Goal: Task Accomplishment & Management: Manage account settings

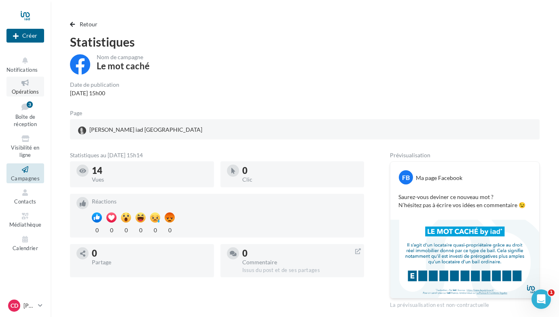
click at [31, 87] on link "Opérations" at bounding box center [25, 87] width 38 height 20
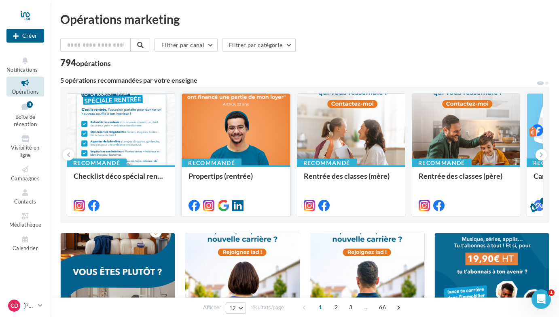
click at [247, 125] on div at bounding box center [236, 130] width 108 height 72
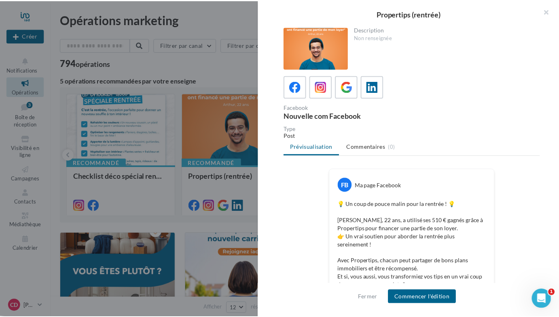
scroll to position [40, 0]
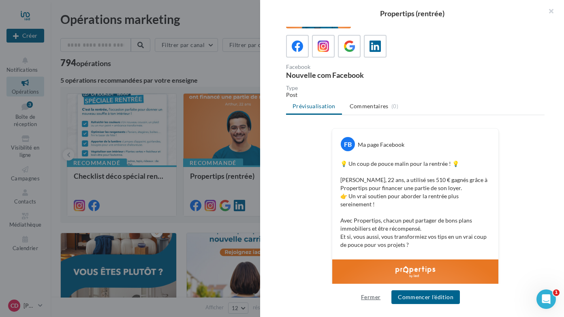
click at [365, 294] on button "Fermer" at bounding box center [370, 297] width 26 height 10
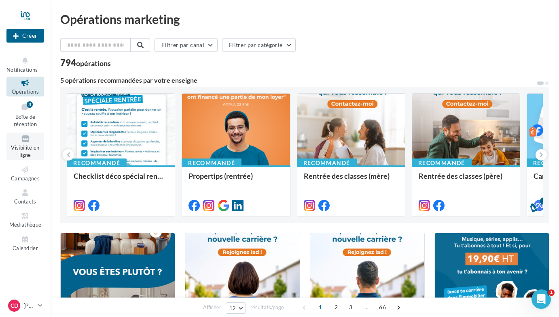
click at [23, 141] on icon at bounding box center [25, 138] width 33 height 9
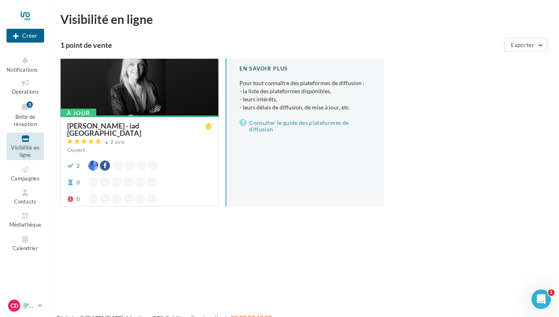
click at [26, 304] on p "[PERSON_NAME]" at bounding box center [28, 305] width 11 height 8
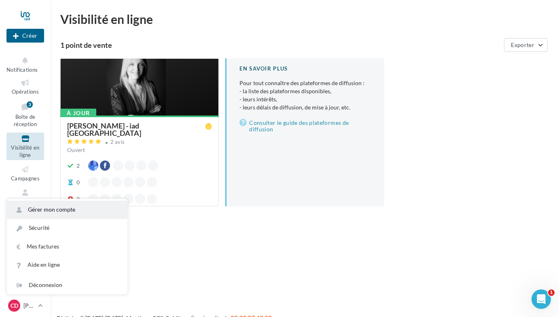
click at [52, 209] on link "Gérer mon compte" at bounding box center [67, 209] width 121 height 18
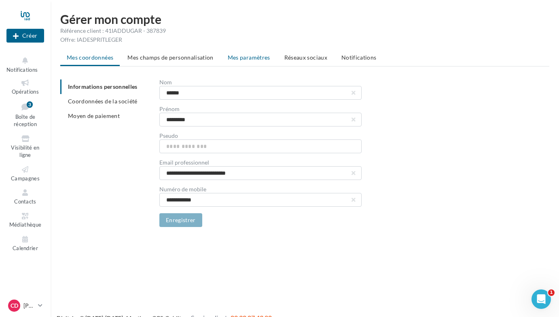
click at [252, 55] on span "Mes paramètres" at bounding box center [249, 57] width 43 height 7
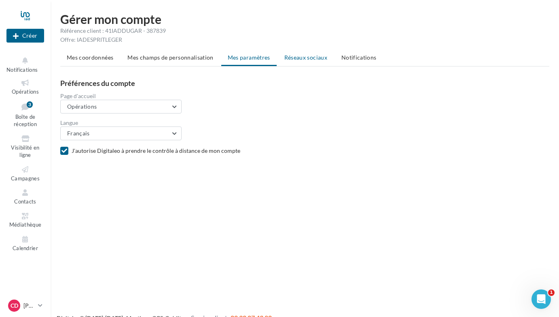
click at [291, 57] on span "Réseaux sociaux" at bounding box center [306, 57] width 43 height 7
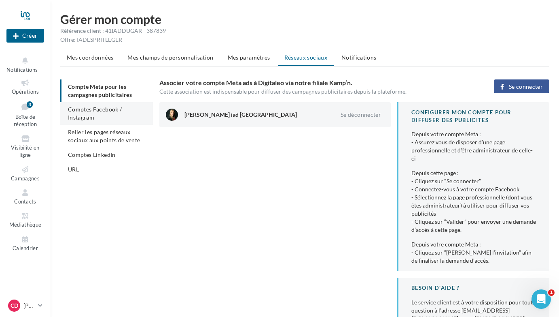
click at [82, 111] on span "Comptes Facebook / Instagram" at bounding box center [95, 113] width 54 height 15
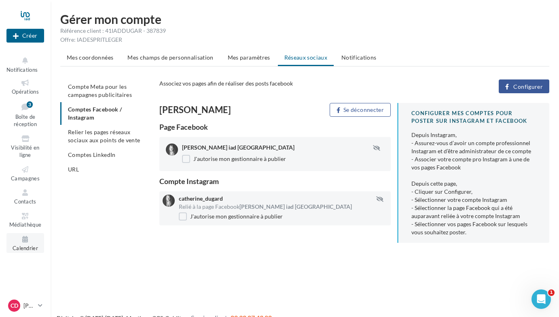
click at [25, 241] on icon at bounding box center [25, 238] width 33 height 9
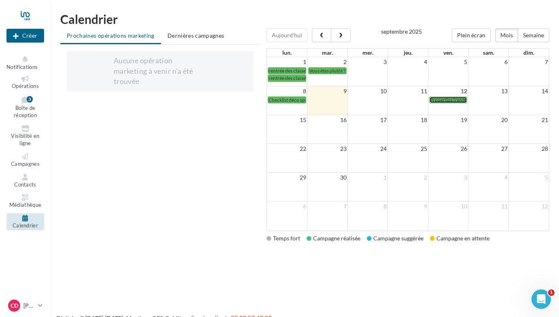
click at [456, 100] on span "Propertips (rentrée)" at bounding box center [451, 100] width 43 height 6
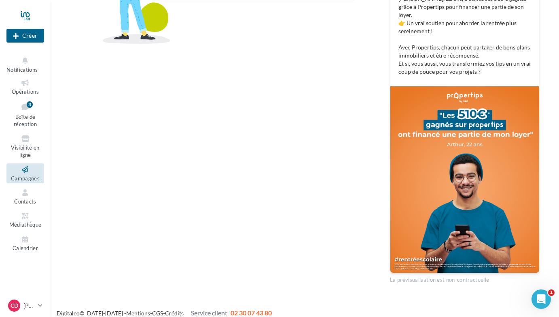
scroll to position [52, 0]
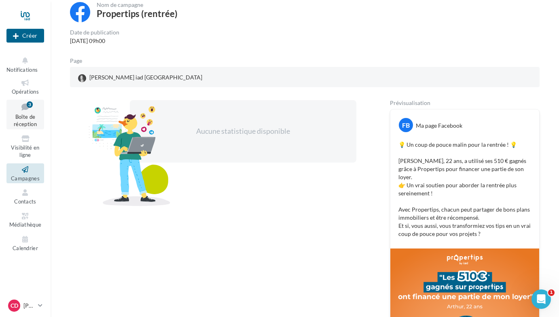
click at [22, 113] on span "Boîte de réception" at bounding box center [25, 120] width 23 height 14
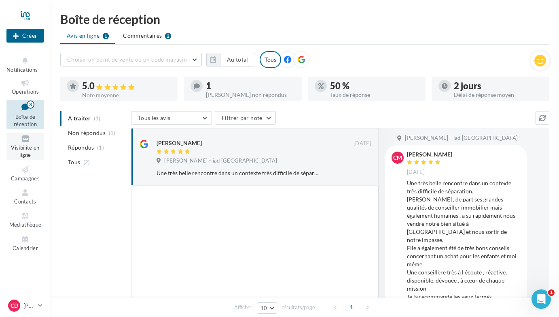
click at [24, 143] on link "Visibilité en ligne" at bounding box center [25, 146] width 38 height 28
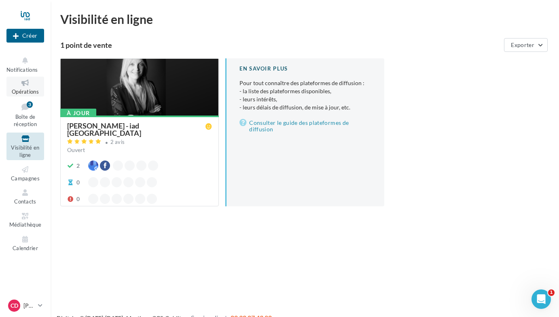
click at [26, 84] on icon at bounding box center [25, 82] width 33 height 9
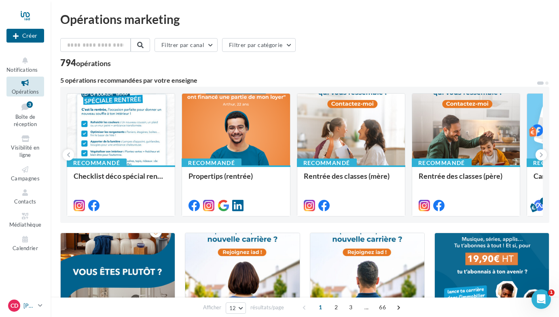
click at [27, 305] on p "[PERSON_NAME]" at bounding box center [28, 305] width 11 height 8
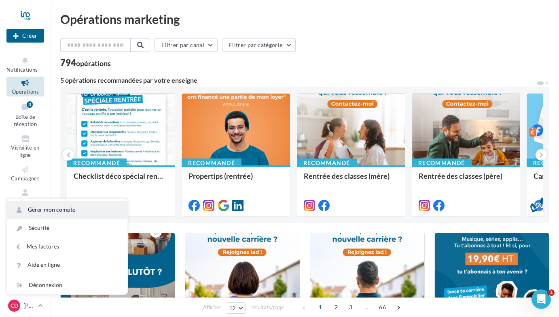
click at [49, 206] on link "Gérer mon compte" at bounding box center [67, 209] width 121 height 18
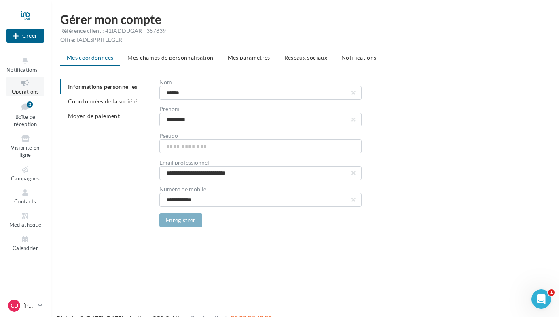
click at [27, 84] on icon at bounding box center [25, 82] width 33 height 9
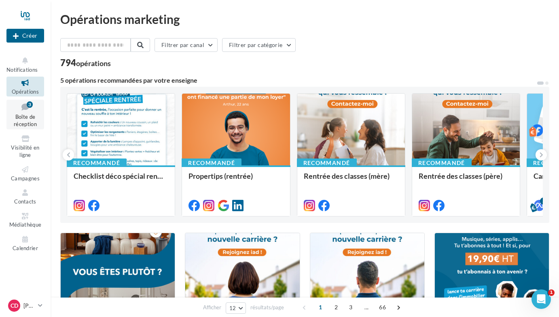
click at [23, 117] on span "Boîte de réception" at bounding box center [25, 120] width 23 height 14
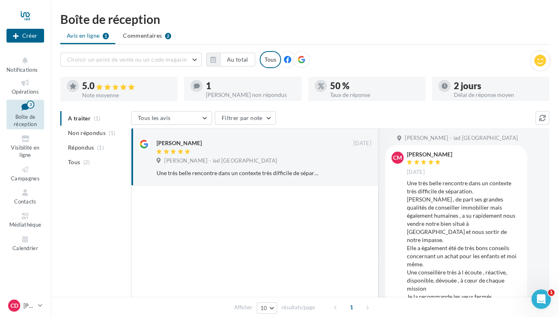
click at [22, 112] on link "Boîte de réception 3" at bounding box center [25, 115] width 38 height 30
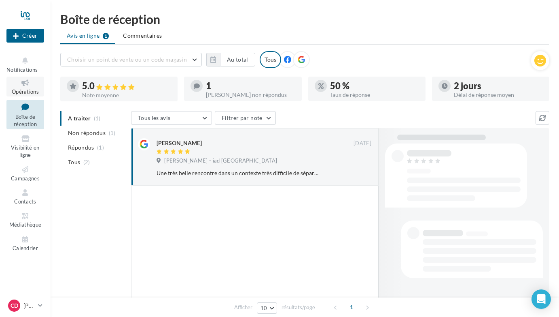
click at [21, 84] on icon at bounding box center [25, 82] width 33 height 9
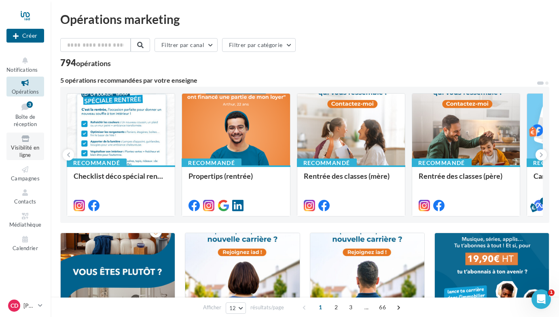
click at [23, 144] on span "Visibilité en ligne" at bounding box center [25, 151] width 28 height 14
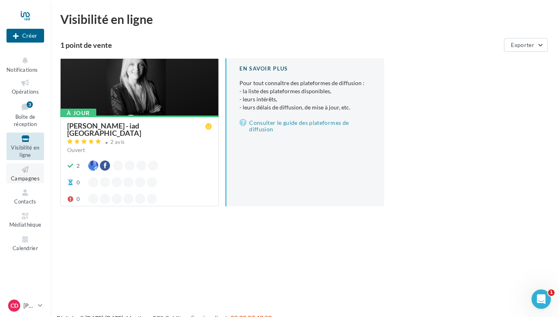
click at [23, 175] on span "Campagnes" at bounding box center [25, 178] width 29 height 6
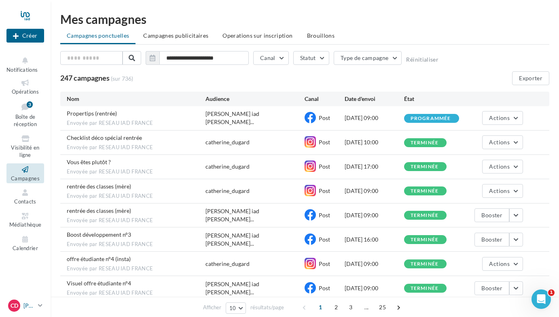
click at [40, 303] on icon at bounding box center [40, 305] width 4 height 7
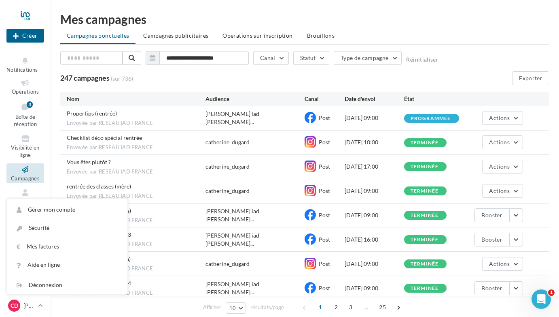
click at [473, 22] on div "Mes campagnes" at bounding box center [304, 19] width 489 height 12
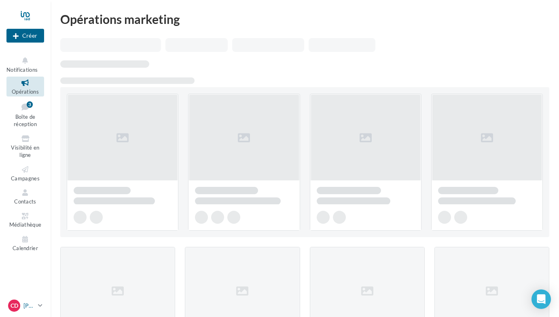
click at [42, 304] on icon at bounding box center [40, 305] width 4 height 7
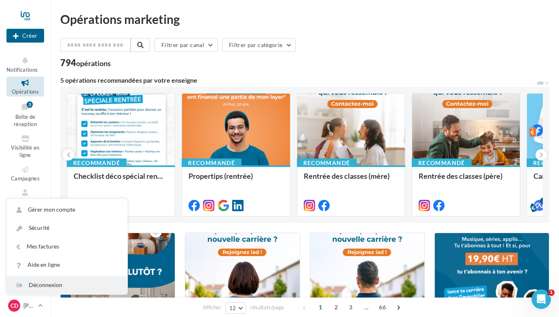
click at [45, 284] on div "Déconnexion" at bounding box center [67, 285] width 121 height 18
